Goal: Transaction & Acquisition: Purchase product/service

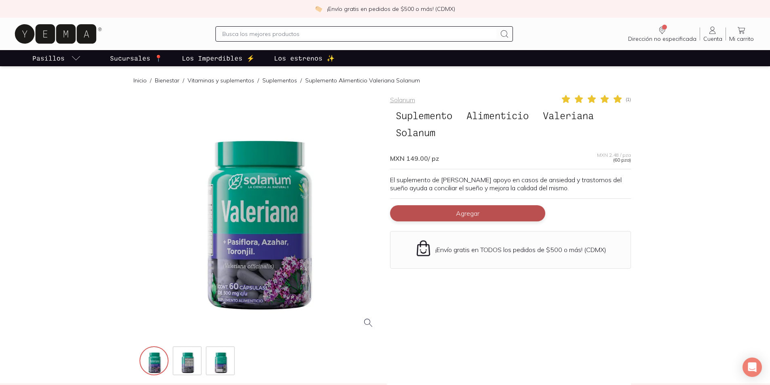
click at [458, 217] on span "Agregar" at bounding box center [467, 213] width 23 height 8
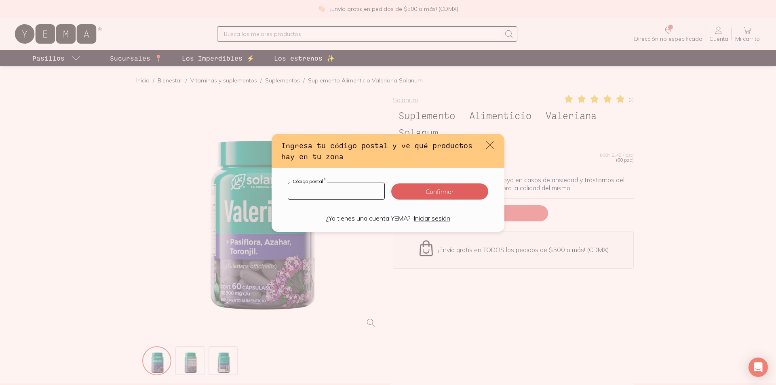
drag, startPoint x: 341, startPoint y: 191, endPoint x: 241, endPoint y: 189, distance: 99.4
click at [241, 189] on div "Ingresa tu código postal y ve qué productos hay en tu zona Código postal * Conf…" at bounding box center [388, 192] width 776 height 385
type input "97000"
click button "Confirmar" at bounding box center [439, 191] width 97 height 16
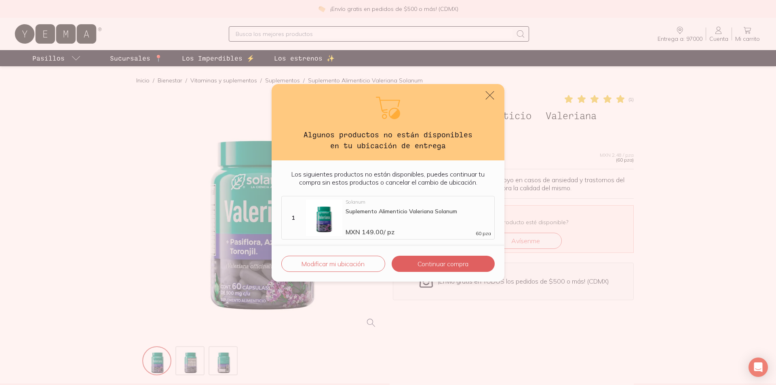
click at [489, 93] on icon "default" at bounding box center [489, 95] width 11 height 11
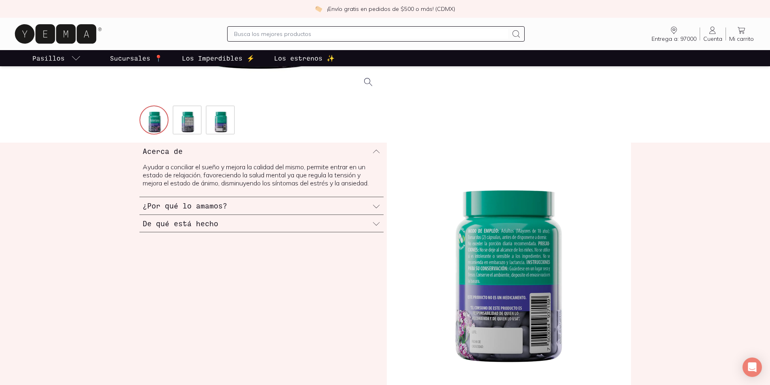
scroll to position [283, 0]
